Goal: Navigation & Orientation: Go to known website

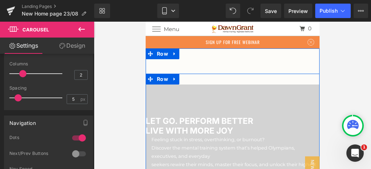
drag, startPoint x: 145, startPoint y: 22, endPoint x: 185, endPoint y: 79, distance: 69.7
click at [185, 79] on div at bounding box center [232, 79] width 174 height 11
